Goal: Task Accomplishment & Management: Complete application form

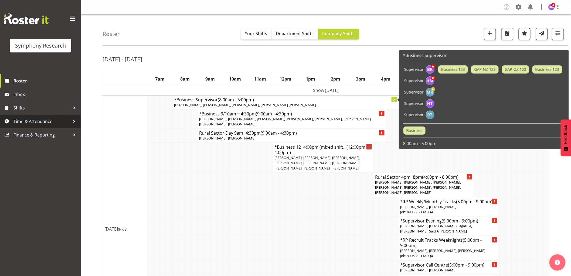
click at [34, 121] on span "Time & Attendance" at bounding box center [41, 121] width 57 height 8
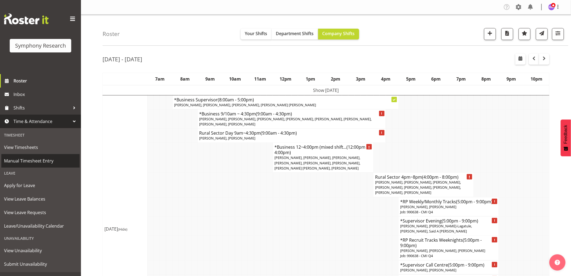
click at [39, 157] on span "Manual Timesheet Entry" at bounding box center [40, 161] width 73 height 8
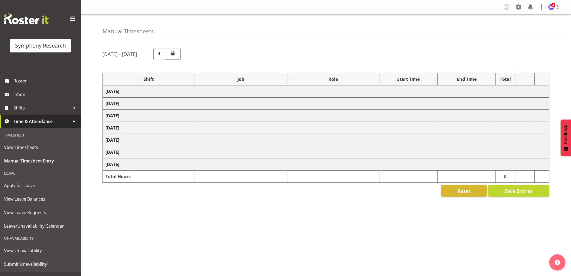
select select "1607"
select select "743"
select select "1607"
select select "10499"
select select "1607"
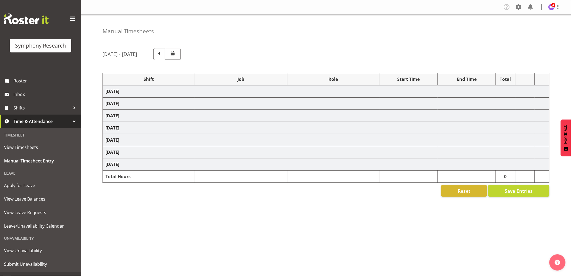
select select "10527"
select select "1607"
select select "10633"
select select "1607"
select select "10575"
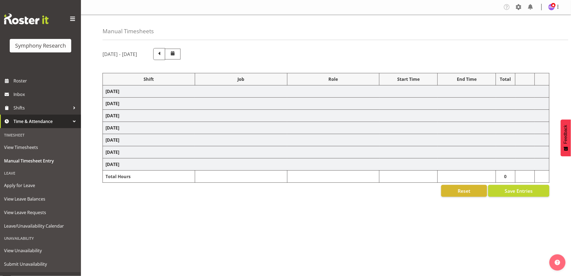
select select "1607"
select select "10587"
select select "47"
select select "1607"
select select "10575"
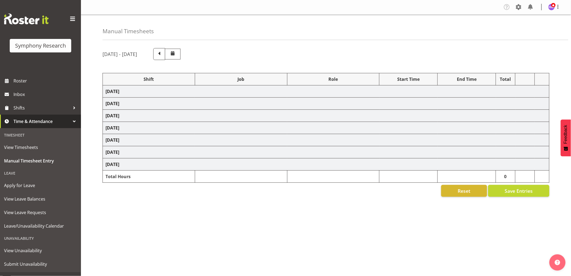
select select "1607"
select select "10631"
select select "1607"
select select "10527"
select select "1607"
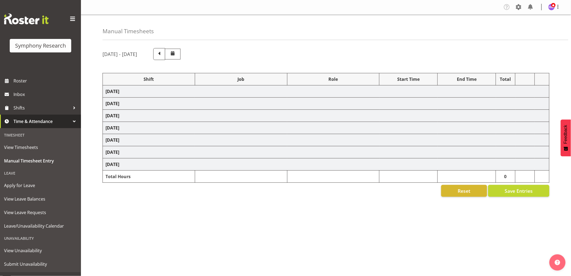
select select "743"
select select "1607"
select select "10499"
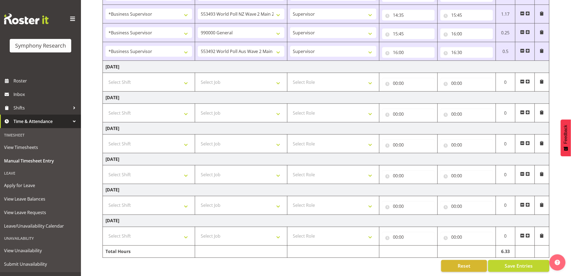
scroll to position [247, 0]
click at [155, 78] on select "Select Shift !!Weekend Residential (Roster IT Shift Label) *Business 9/10am ~ 4…" at bounding box center [149, 82] width 87 height 11
select select "1607"
click at [106, 77] on select "Select Shift !!Weekend Residential (Roster IT Shift Label) *Business 9/10am ~ 4…" at bounding box center [149, 82] width 87 height 11
click at [242, 78] on select "Select Job 550060 IF Admin 553492 World Poll Aus Wave 2 Main 2025 553493 World …" at bounding box center [241, 82] width 87 height 11
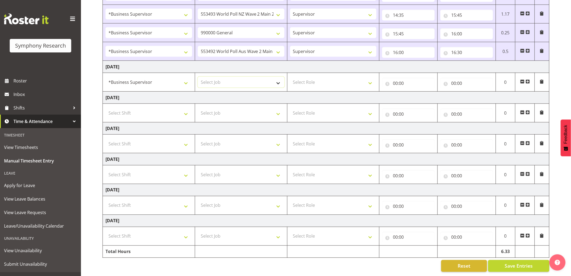
select select "743"
click at [198, 77] on select "Select Job 550060 IF Admin 553492 World Poll Aus Wave 2 Main 2025 553493 World …" at bounding box center [241, 82] width 87 height 11
click at [313, 80] on select "Select Role Supervisor Interviewing Briefing" at bounding box center [333, 82] width 87 height 11
select select "45"
click at [290, 77] on select "Select Role Supervisor Interviewing Briefing" at bounding box center [333, 82] width 87 height 11
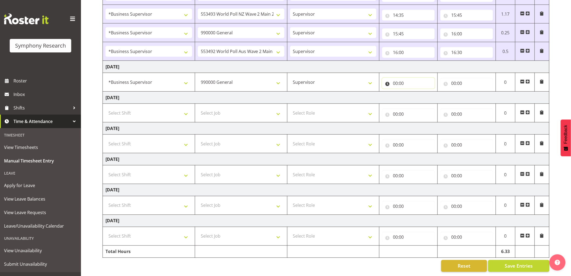
drag, startPoint x: 397, startPoint y: 77, endPoint x: 400, endPoint y: 85, distance: 9.3
click at [397, 78] on input "00:00" at bounding box center [408, 83] width 53 height 11
click at [414, 94] on select "00 01 02 03 04 05 06 07 08 09 10 11 12 13 14 15 16 17 18 19 20 21 22 23" at bounding box center [419, 97] width 12 height 11
select select "7"
click at [413, 92] on select "00 01 02 03 04 05 06 07 08 09 10 11 12 13 14 15 16 17 18 19 20 21 22 23" at bounding box center [419, 97] width 12 height 11
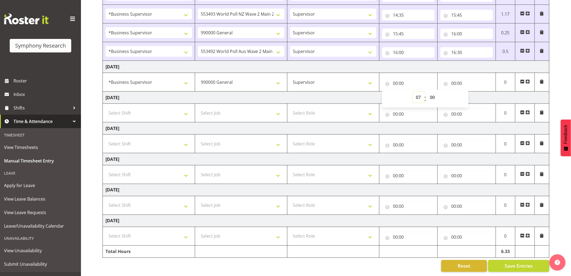
type input "07:00"
click at [438, 92] on select "00 01 02 03 04 05 06 07 08 09 10 11 12 13 14 15 16 17 18 19 20 21 22 23 24 25 2…" at bounding box center [433, 97] width 12 height 11
select select "50"
click at [427, 92] on select "00 01 02 03 04 05 06 07 08 09 10 11 12 13 14 15 16 17 18 19 20 21 22 23 24 25 2…" at bounding box center [433, 97] width 12 height 11
type input "07:50"
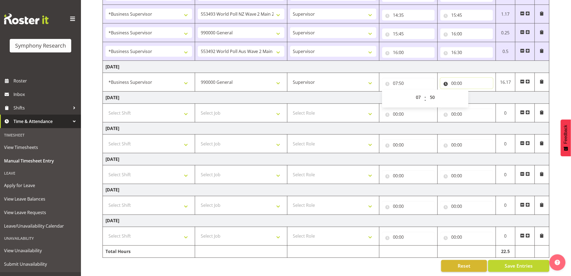
click at [454, 79] on input "00:00" at bounding box center [467, 83] width 53 height 11
click at [479, 95] on select "00 01 02 03 04 05 06 07 08 09 10 11 12 13 14 15 16 17 18 19 20 21 22 23" at bounding box center [477, 97] width 12 height 11
click at [452, 78] on input "00:00" at bounding box center [467, 83] width 53 height 11
drag, startPoint x: 452, startPoint y: 79, endPoint x: 477, endPoint y: 93, distance: 28.8
click at [453, 79] on input "00:00" at bounding box center [467, 83] width 53 height 11
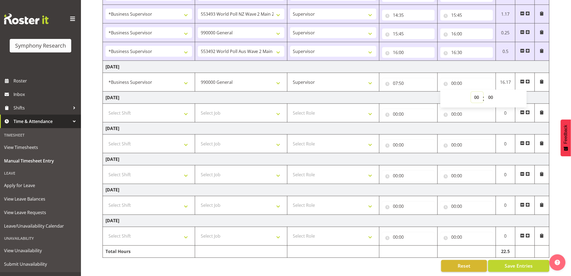
click at [474, 93] on select "00 01 02 03 04 05 06 07 08 09 10 11 12 13 14 15 16 17 18 19 20 21 22 23" at bounding box center [477, 97] width 12 height 11
select select "8"
click at [471, 92] on select "00 01 02 03 04 05 06 07 08 09 10 11 12 13 14 15 16 17 18 19 20 21 22 23" at bounding box center [477, 97] width 12 height 11
type input "08:00"
click at [492, 92] on select "00 01 02 03 04 05 06 07 08 09 10 11 12 13 14 15 16 17 18 19 20 21 22 23 24 25 2…" at bounding box center [491, 97] width 12 height 11
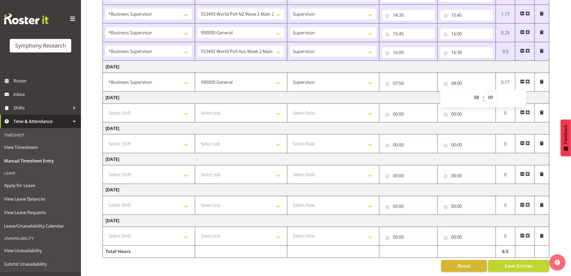
select select "50"
click at [485, 92] on select "00 01 02 03 04 05 06 07 08 09 10 11 12 13 14 15 16 17 18 19 20 21 22 23 24 25 2…" at bounding box center [491, 97] width 12 height 11
type input "08:50"
click at [528, 79] on span at bounding box center [528, 81] width 4 height 4
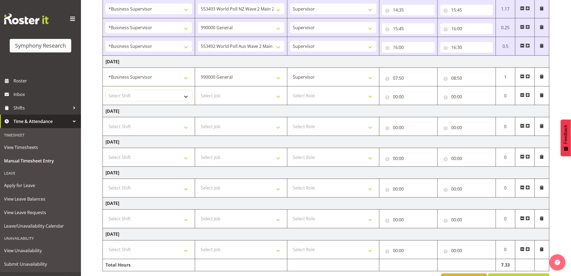
click at [143, 93] on select "Select Shift !!Weekend Residential (Roster IT Shift Label) *Business 9/10am ~ 4…" at bounding box center [149, 95] width 87 height 11
select select "1607"
click at [106, 90] on select "Select Shift !!Weekend Residential (Roster IT Shift Label) *Business 9/10am ~ 4…" at bounding box center [149, 95] width 87 height 11
click at [230, 100] on select "Select Job 550060 IF Admin 553492 World Poll Aus Wave 2 Main 2025 553493 World …" at bounding box center [241, 95] width 87 height 11
select select "10631"
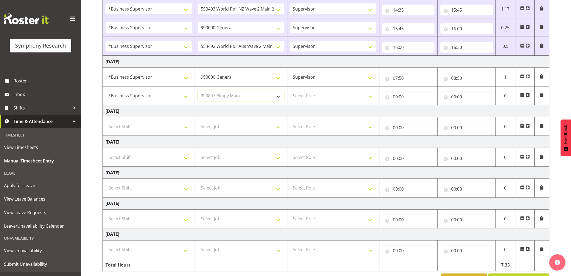
click at [198, 90] on select "Select Job 550060 IF Admin 553492 World Poll Aus Wave 2 Main 2025 553493 World …" at bounding box center [241, 95] width 87 height 11
click at [351, 104] on td "Select Role Supervisor Interviewing Briefing" at bounding box center [333, 95] width 92 height 19
drag, startPoint x: 335, startPoint y: 96, endPoint x: 334, endPoint y: 100, distance: 4.5
click at [335, 97] on select "Select Role Supervisor Interviewing Briefing" at bounding box center [333, 95] width 87 height 11
select select "45"
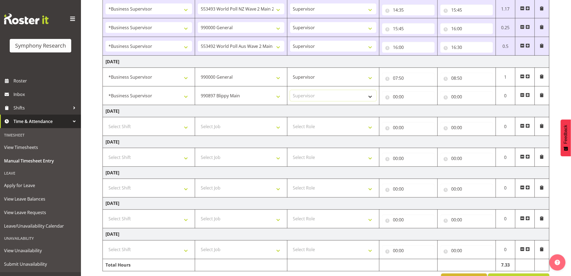
click at [290, 90] on select "Select Role Supervisor Interviewing Briefing" at bounding box center [333, 95] width 87 height 11
click at [394, 94] on input "00:00" at bounding box center [408, 96] width 53 height 11
drag, startPoint x: 420, startPoint y: 112, endPoint x: 425, endPoint y: 105, distance: 9.1
click at [420, 112] on select "00 01 02 03 04 05 06 07 08 09 10 11 12 13 14 15 16 17 18 19 20 21 22 23" at bounding box center [419, 110] width 12 height 11
select select "8"
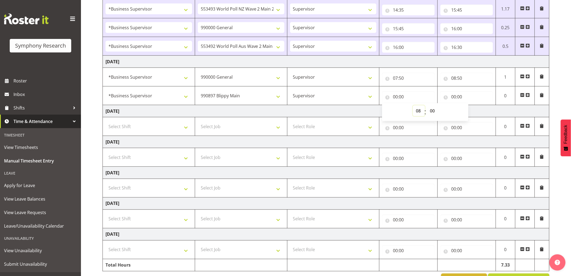
click at [413, 106] on select "00 01 02 03 04 05 06 07 08 09 10 11 12 13 14 15 16 17 18 19 20 21 22 23" at bounding box center [419, 110] width 12 height 11
type input "08:00"
click at [436, 114] on select "00 01 02 03 04 05 06 07 08 09 10 11 12 13 14 15 16 17 18 19 20 21 22 23 24 25 2…" at bounding box center [433, 110] width 12 height 11
select select "55"
click at [427, 106] on select "00 01 02 03 04 05 06 07 08 09 10 11 12 13 14 15 16 17 18 19 20 21 22 23 24 25 2…" at bounding box center [433, 110] width 12 height 11
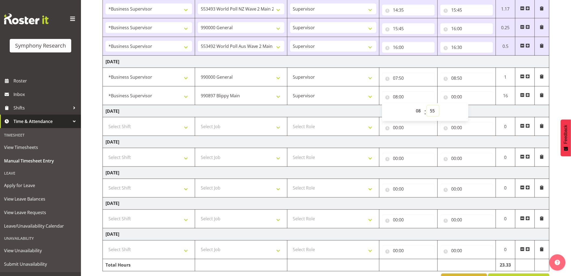
type input "08:55"
click at [452, 98] on input "00:00" at bounding box center [467, 96] width 53 height 11
click at [404, 96] on input "08:55" at bounding box center [408, 96] width 53 height 11
drag, startPoint x: 435, startPoint y: 113, endPoint x: 442, endPoint y: 115, distance: 7.2
click at [435, 113] on select "00 01 02 03 04 05 06 07 08 09 10 11 12 13 14 15 16 17 18 19 20 21 22 23 24 25 2…" at bounding box center [433, 110] width 12 height 11
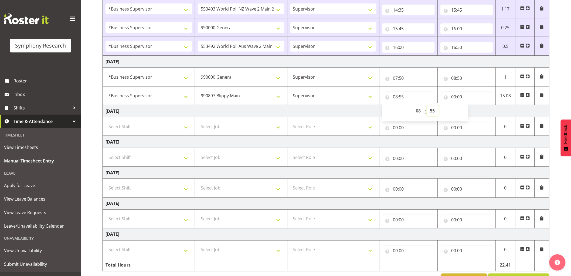
select select "50"
click at [427, 106] on select "00 01 02 03 04 05 06 07 08 09 10 11 12 13 14 15 16 17 18 19 20 21 22 23 24 25 2…" at bounding box center [433, 110] width 12 height 11
type input "08:50"
click at [456, 93] on input "00:00" at bounding box center [467, 96] width 53 height 11
drag, startPoint x: 475, startPoint y: 114, endPoint x: 490, endPoint y: 113, distance: 14.6
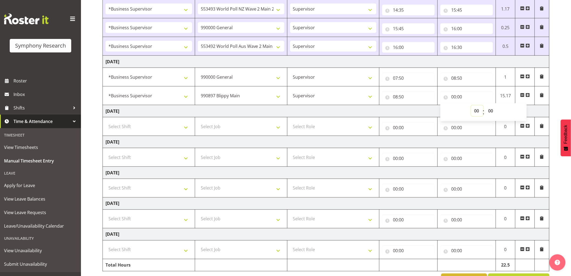
click at [489, 113] on div "00 01 02 03 04 05 06 07 08 09 10 11 12 13 14 15 16 17 18 19 20 21 22 23 : 00 01…" at bounding box center [484, 111] width 86 height 13
select select "8"
click at [471, 106] on select "00 01 02 03 04 05 06 07 08 09 10 11 12 13 14 15 16 17 18 19 20 21 22 23" at bounding box center [477, 110] width 12 height 11
type input "08:00"
click at [490, 114] on select "00 01 02 03 04 05 06 07 08 09 10 11 12 13 14 15 16 17 18 19 20 21 22 23 24 25 2…" at bounding box center [491, 110] width 12 height 11
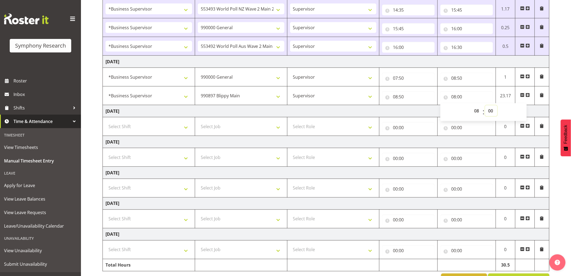
select select "55"
click at [485, 106] on select "00 01 02 03 04 05 06 07 08 09 10 11 12 13 14 15 16 17 18 19 20 21 22 23 24 25 2…" at bounding box center [491, 110] width 12 height 11
type input "08:55"
click at [528, 93] on span at bounding box center [528, 95] width 4 height 4
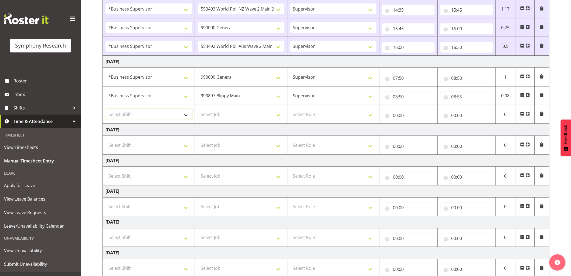
click at [138, 117] on select "Select Shift !!Weekend Residential (Roster IT Shift Label) *Business 9/10am ~ 4…" at bounding box center [149, 114] width 87 height 11
select select "1607"
click at [106, 109] on select "Select Shift !!Weekend Residential (Roster IT Shift Label) *Business 9/10am ~ 4…" at bounding box center [149, 114] width 87 height 11
click at [228, 110] on select "Select Job 550060 IF Admin 553492 World Poll Aus Wave 2 Main 2025 553493 World …" at bounding box center [241, 114] width 87 height 11
select select "9426"
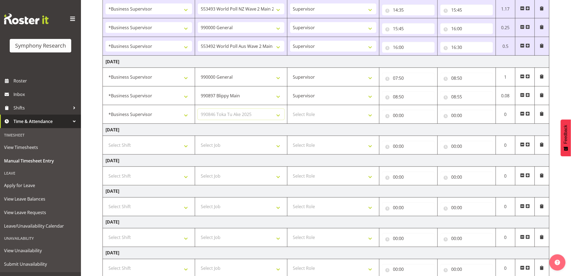
click at [198, 109] on select "Select Job 550060 IF Admin 553492 World Poll Aus Wave 2 Main 2025 553493 World …" at bounding box center [241, 114] width 87 height 11
click at [320, 113] on select "Select Role Supervisor Interviewing Briefing" at bounding box center [333, 114] width 87 height 11
select select "45"
click at [290, 109] on select "Select Role Supervisor Interviewing Briefing" at bounding box center [333, 114] width 87 height 11
drag, startPoint x: 390, startPoint y: 116, endPoint x: 402, endPoint y: 122, distance: 13.5
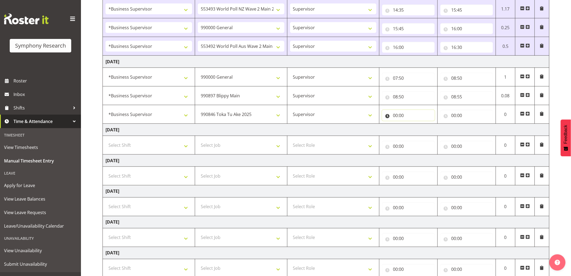
click at [390, 116] on input "00:00" at bounding box center [408, 115] width 53 height 11
click at [416, 129] on select "00 01 02 03 04 05 06 07 08 09 10 11 12 13 14 15 16 17 18 19 20 21 22 23" at bounding box center [419, 129] width 12 height 11
select select "8"
click at [413, 124] on select "00 01 02 03 04 05 06 07 08 09 10 11 12 13 14 15 16 17 18 19 20 21 22 23" at bounding box center [419, 129] width 12 height 11
type input "08:00"
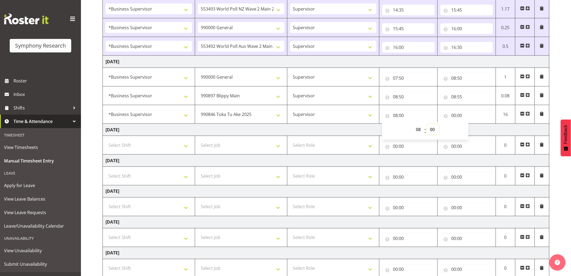
click at [435, 128] on select "00 01 02 03 04 05 06 07 08 09 10 11 12 13 14 15 16 17 18 19 20 21 22 23 24 25 2…" at bounding box center [433, 129] width 12 height 11
select select "55"
click at [427, 124] on select "00 01 02 03 04 05 06 07 08 09 10 11 12 13 14 15 16 17 18 19 20 21 22 23 24 25 2…" at bounding box center [433, 129] width 12 height 11
type input "08:55"
